Goal: Use online tool/utility: Utilize a website feature to perform a specific function

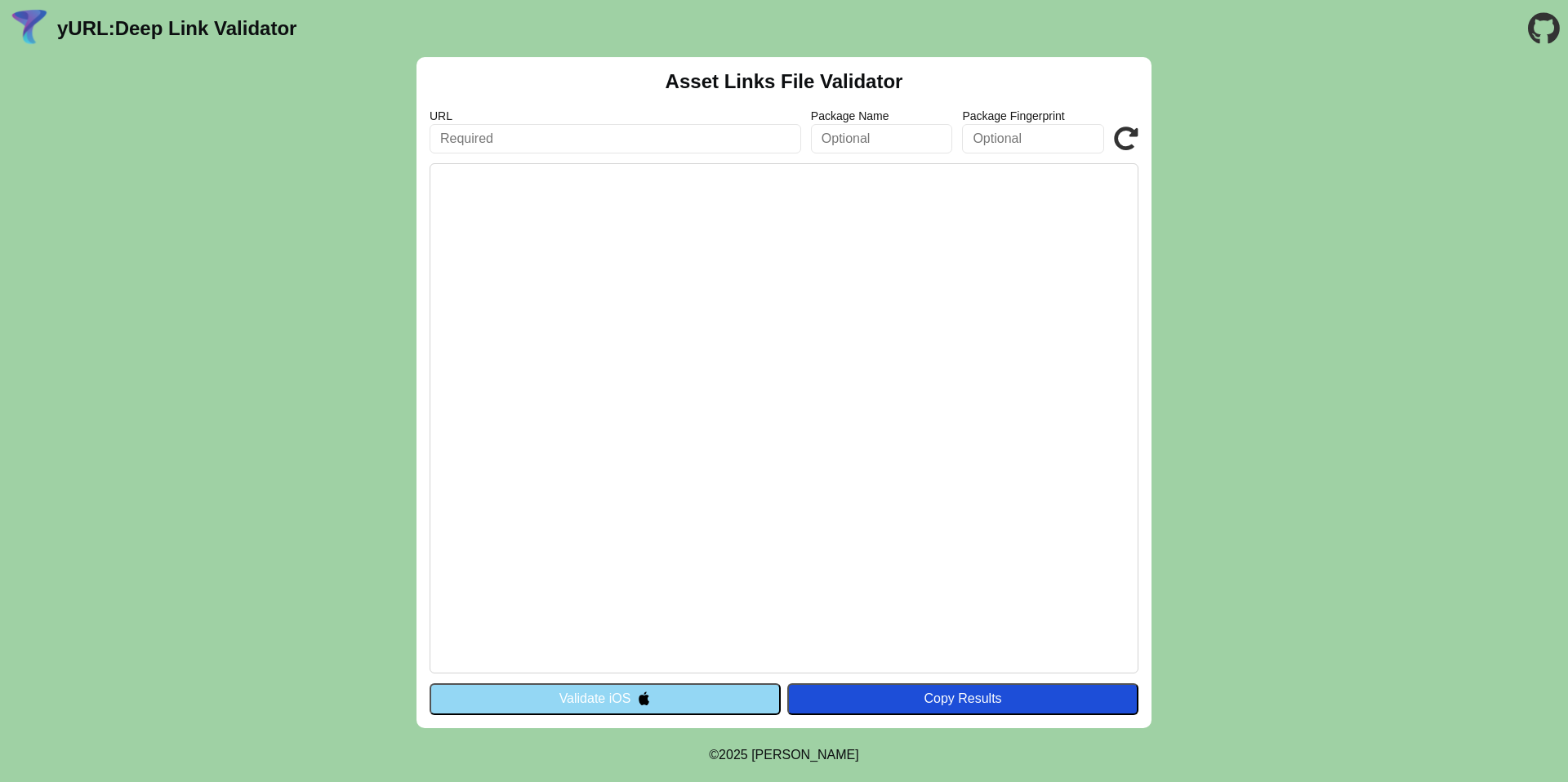
click at [656, 144] on input "text" at bounding box center [615, 139] width 372 height 30
type input "u"
type input "[DOMAIN_NAME]"
click button "Validate" at bounding box center [0, 0] width 0 height 0
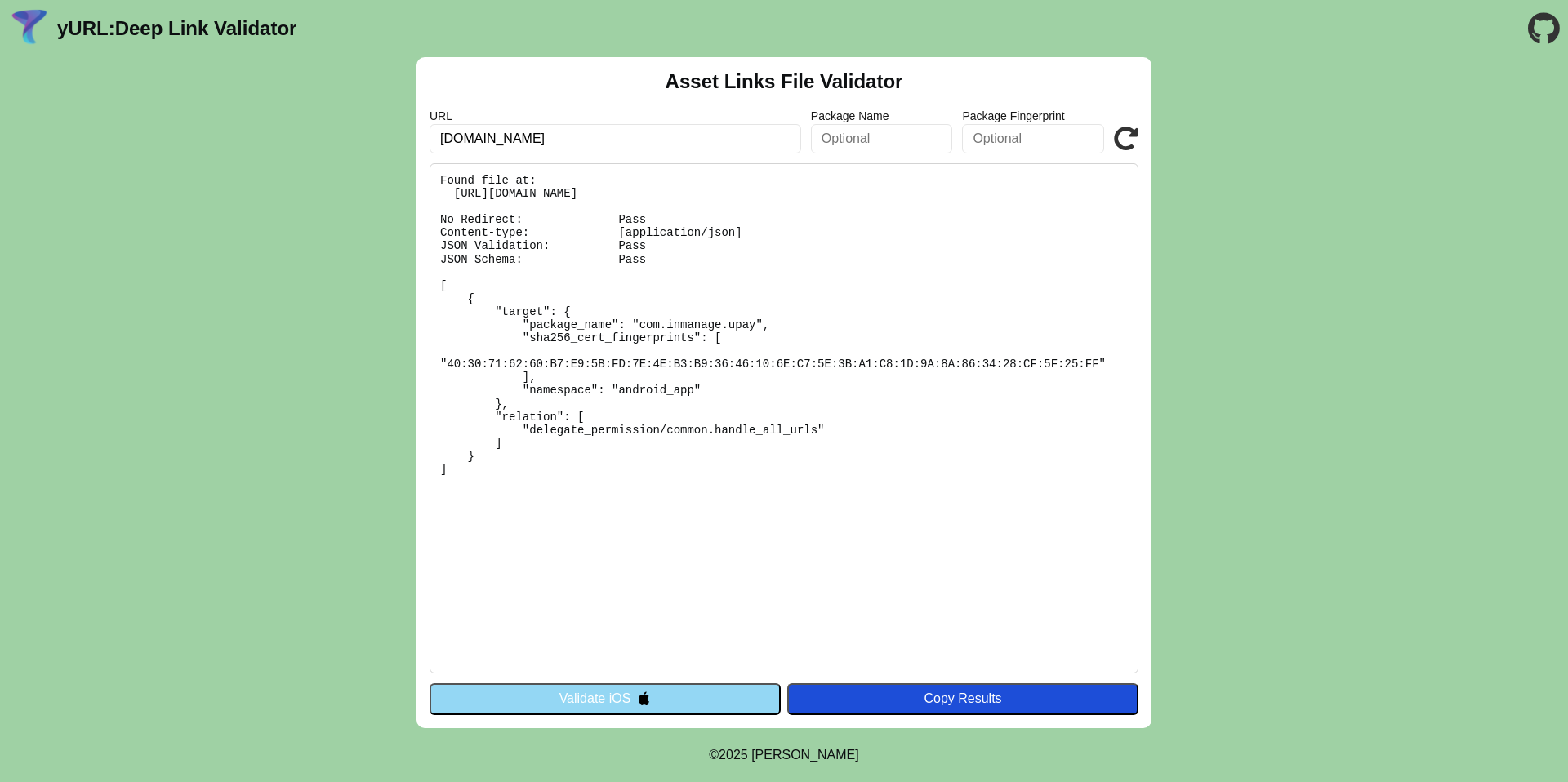
click at [614, 713] on button "Validate iOS" at bounding box center [604, 698] width 351 height 31
